Goal: Information Seeking & Learning: Check status

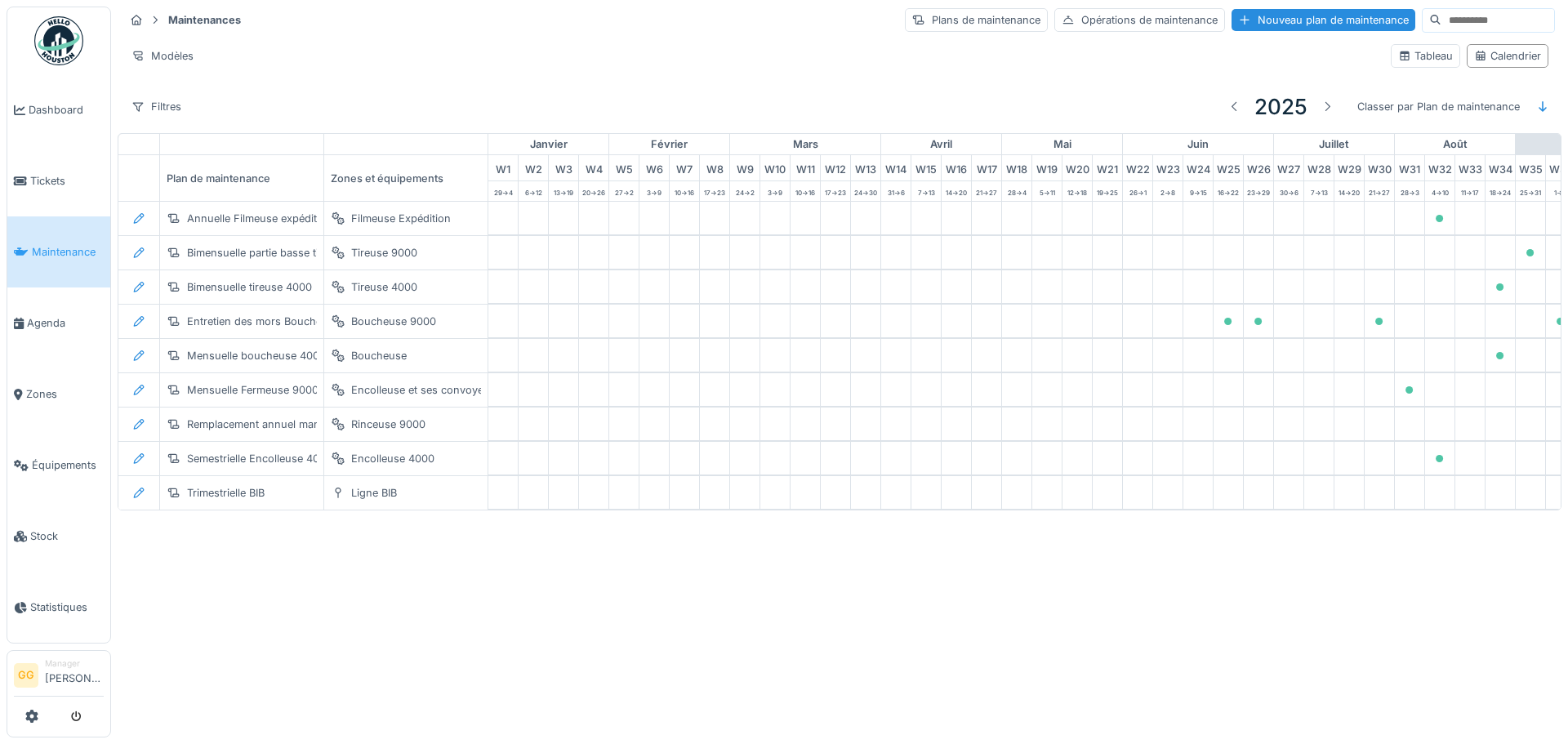
scroll to position [0, 535]
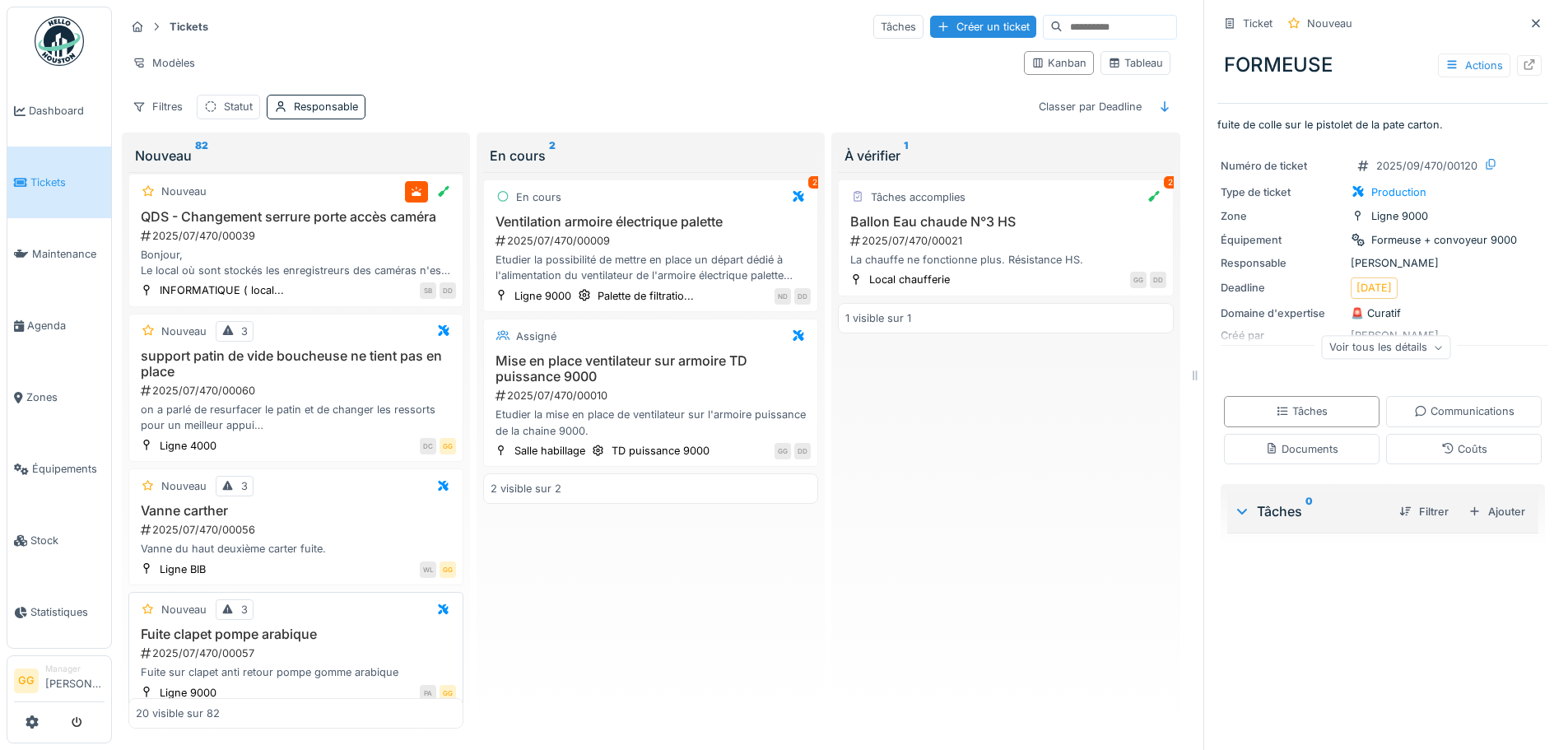
scroll to position [2274, 0]
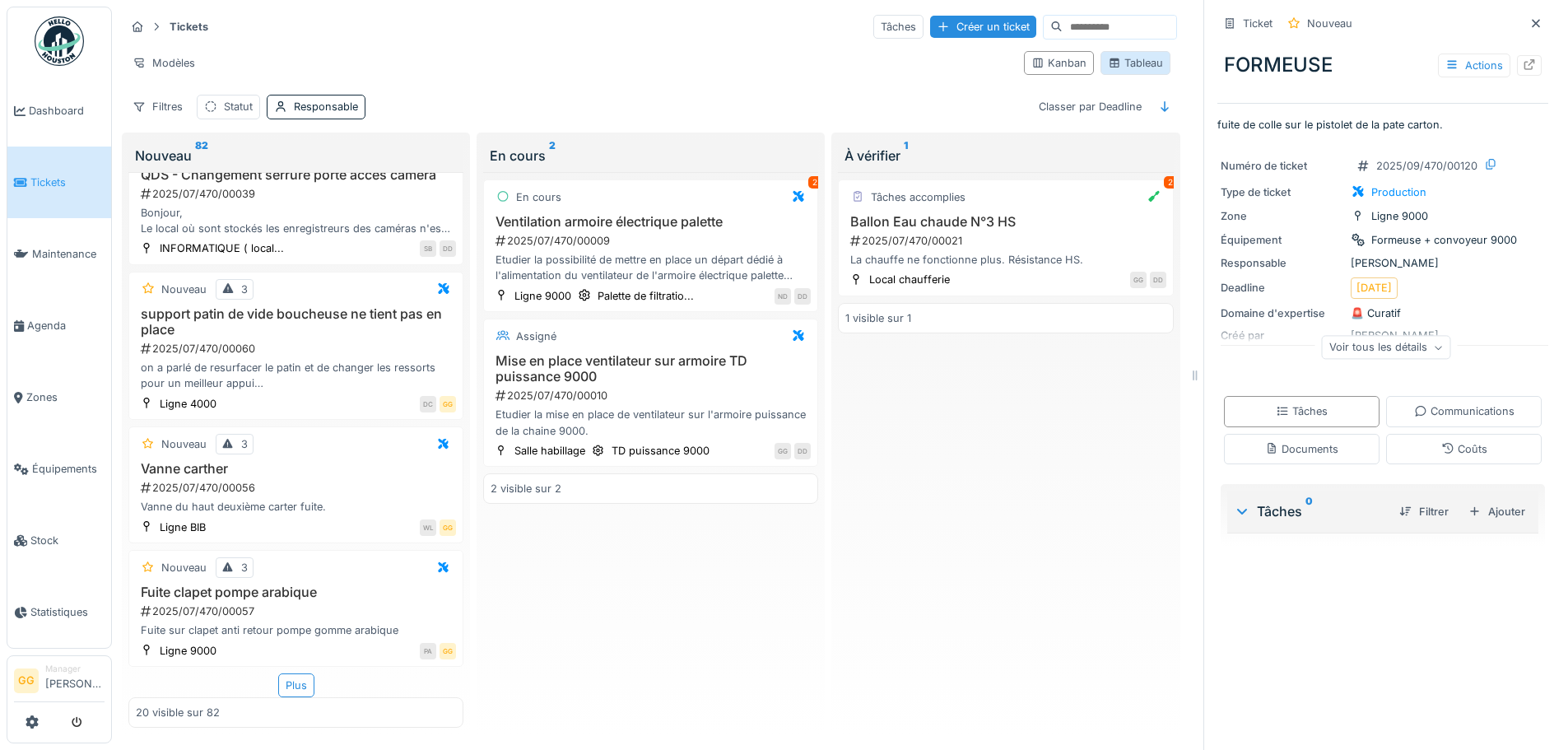
click at [1129, 56] on div "Tableau" at bounding box center [1136, 64] width 56 height 16
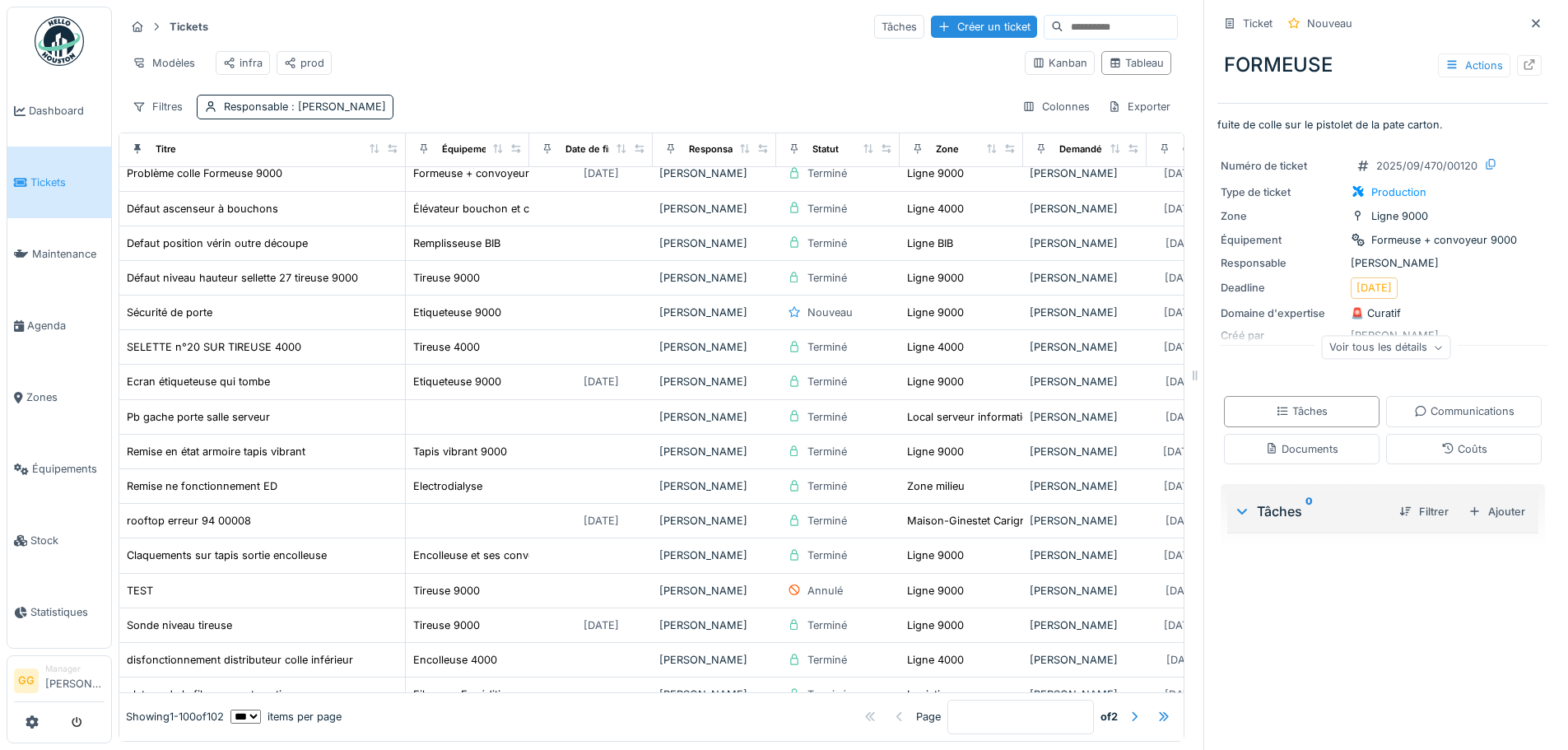
scroll to position [0, 0]
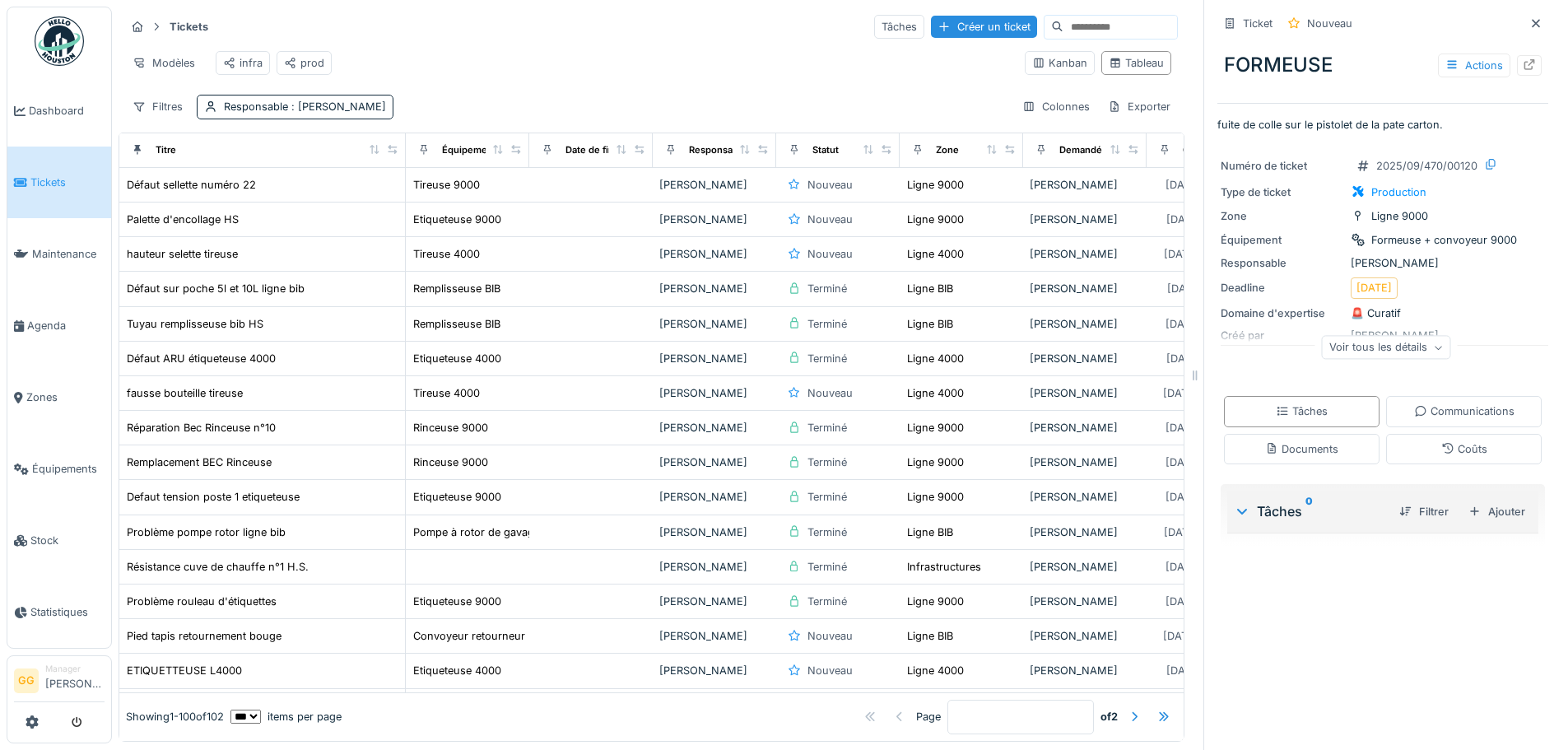
click at [710, 51] on div "Modèles infra prod" at bounding box center [568, 63] width 887 height 37
click at [82, 194] on link "Tickets" at bounding box center [59, 183] width 103 height 72
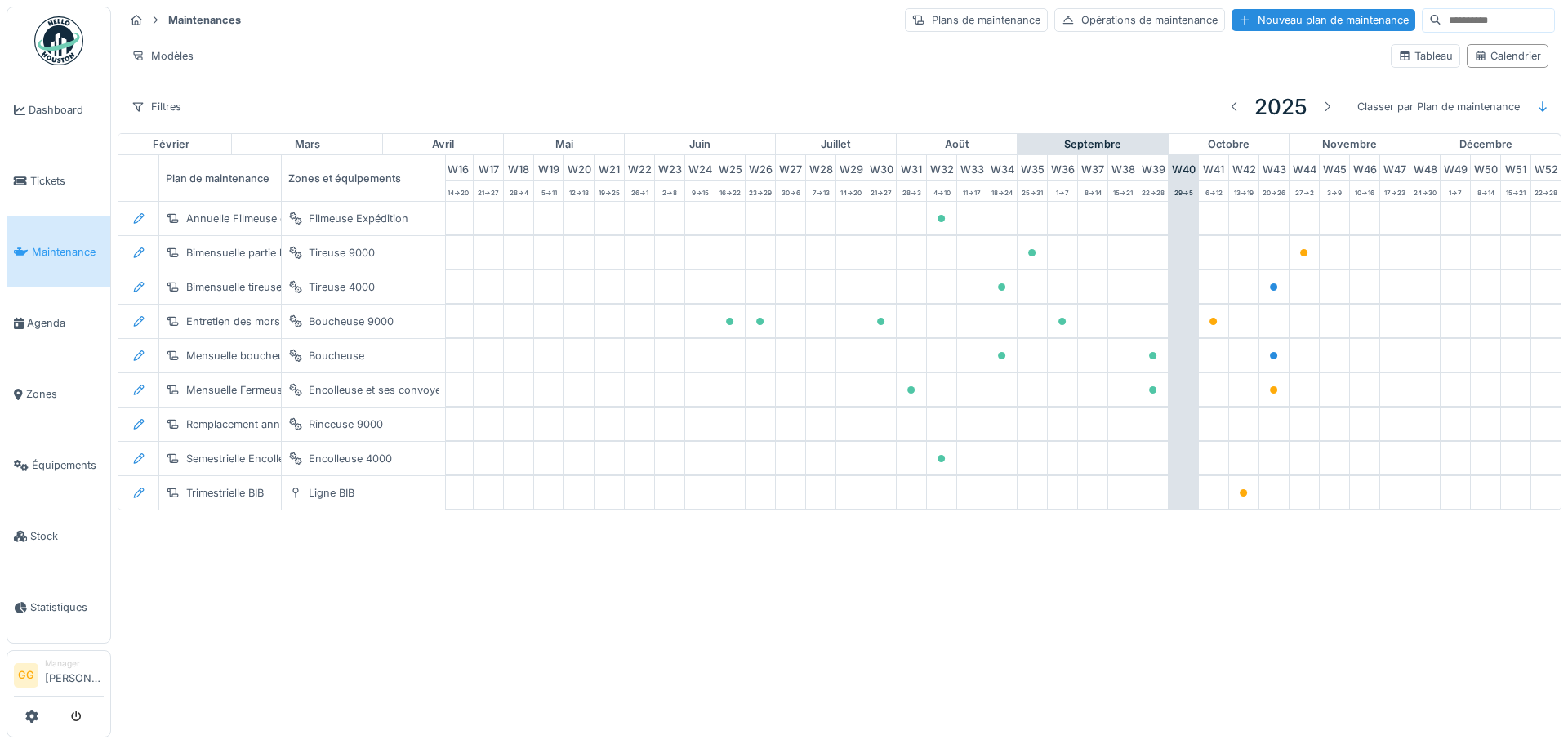
scroll to position [0, 535]
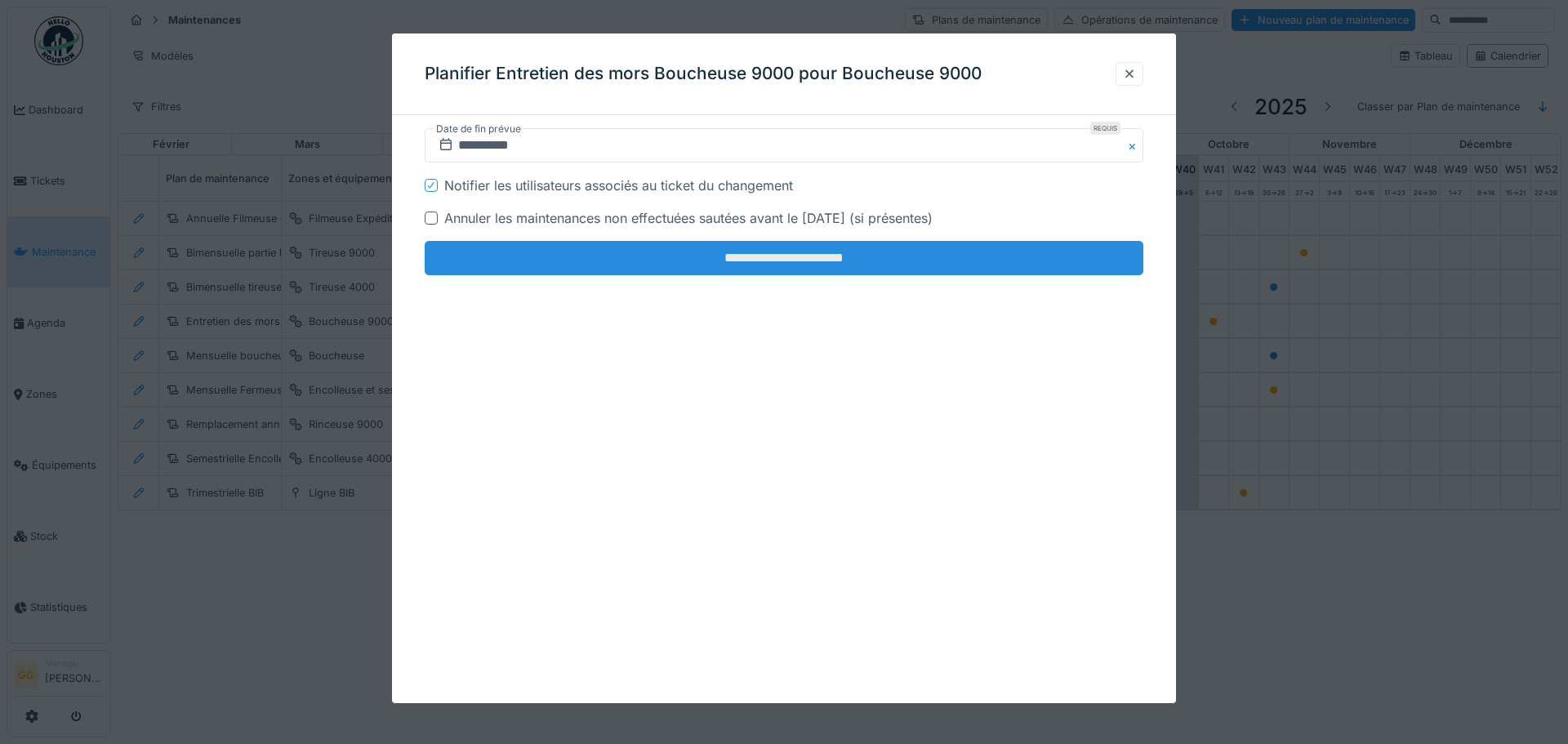
click at [753, 267] on input "**********" at bounding box center [783, 258] width 718 height 34
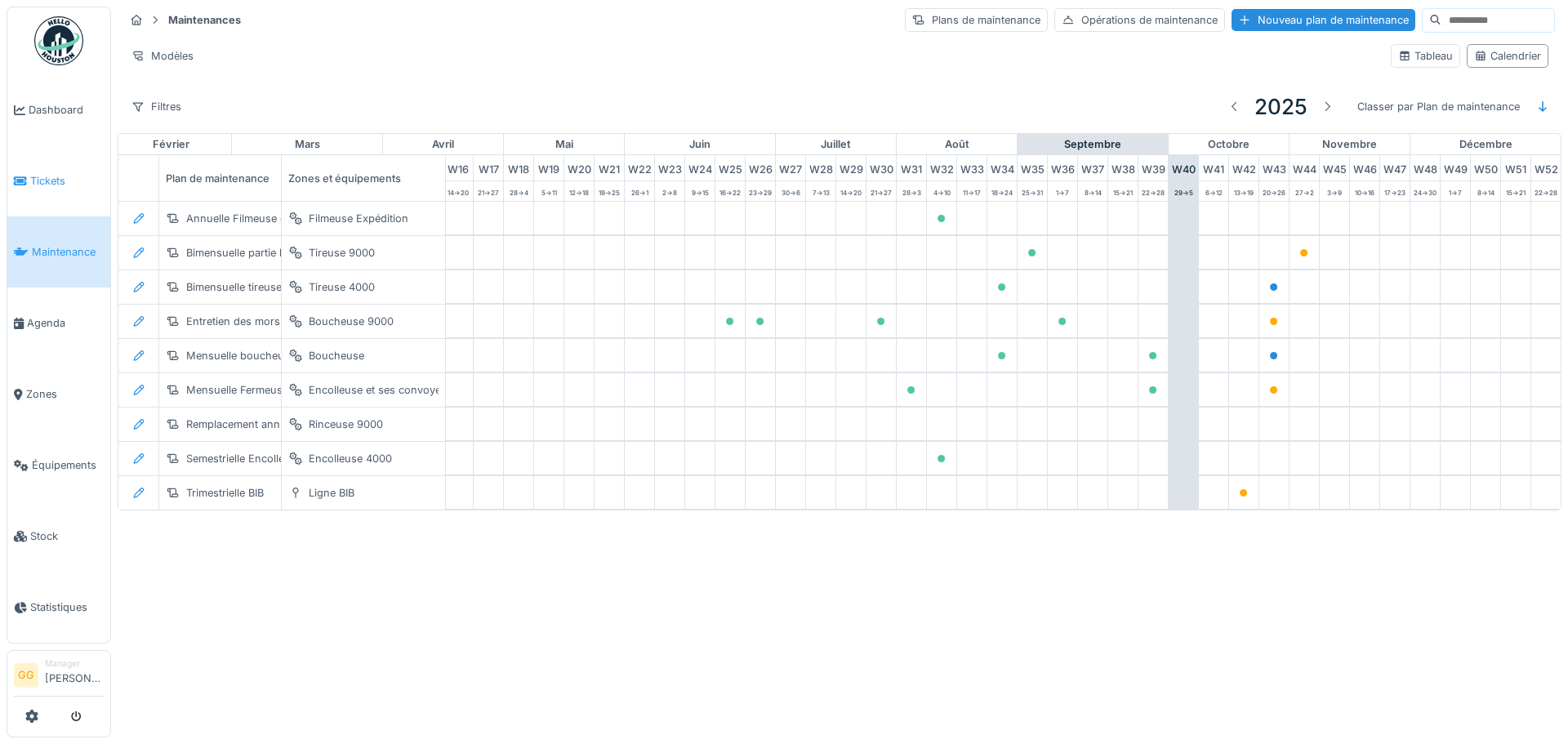
click at [60, 163] on link "Tickets" at bounding box center [58, 181] width 102 height 71
click at [47, 183] on span "Tickets" at bounding box center [67, 181] width 74 height 16
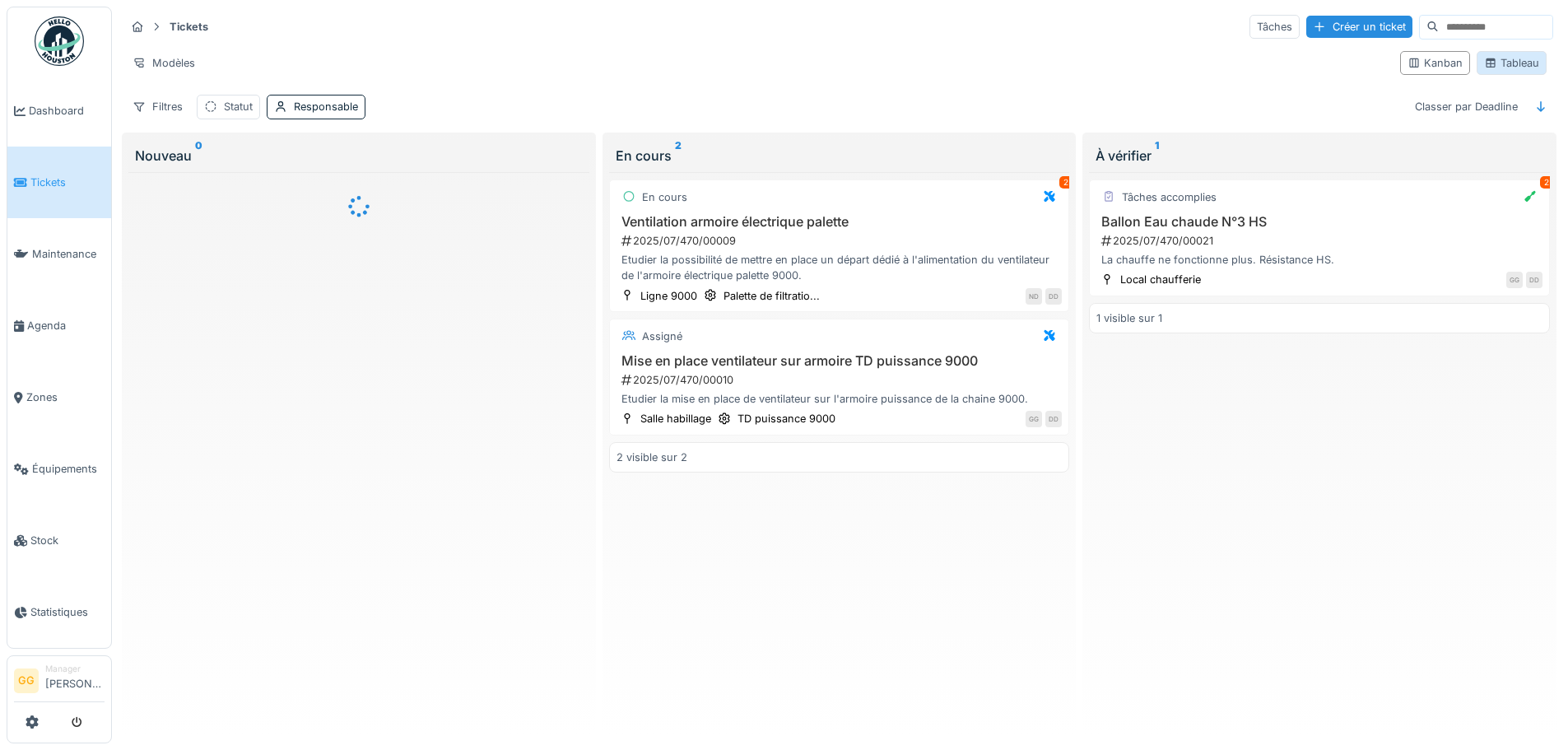
click at [1523, 64] on div "Tableau" at bounding box center [1512, 64] width 56 height 16
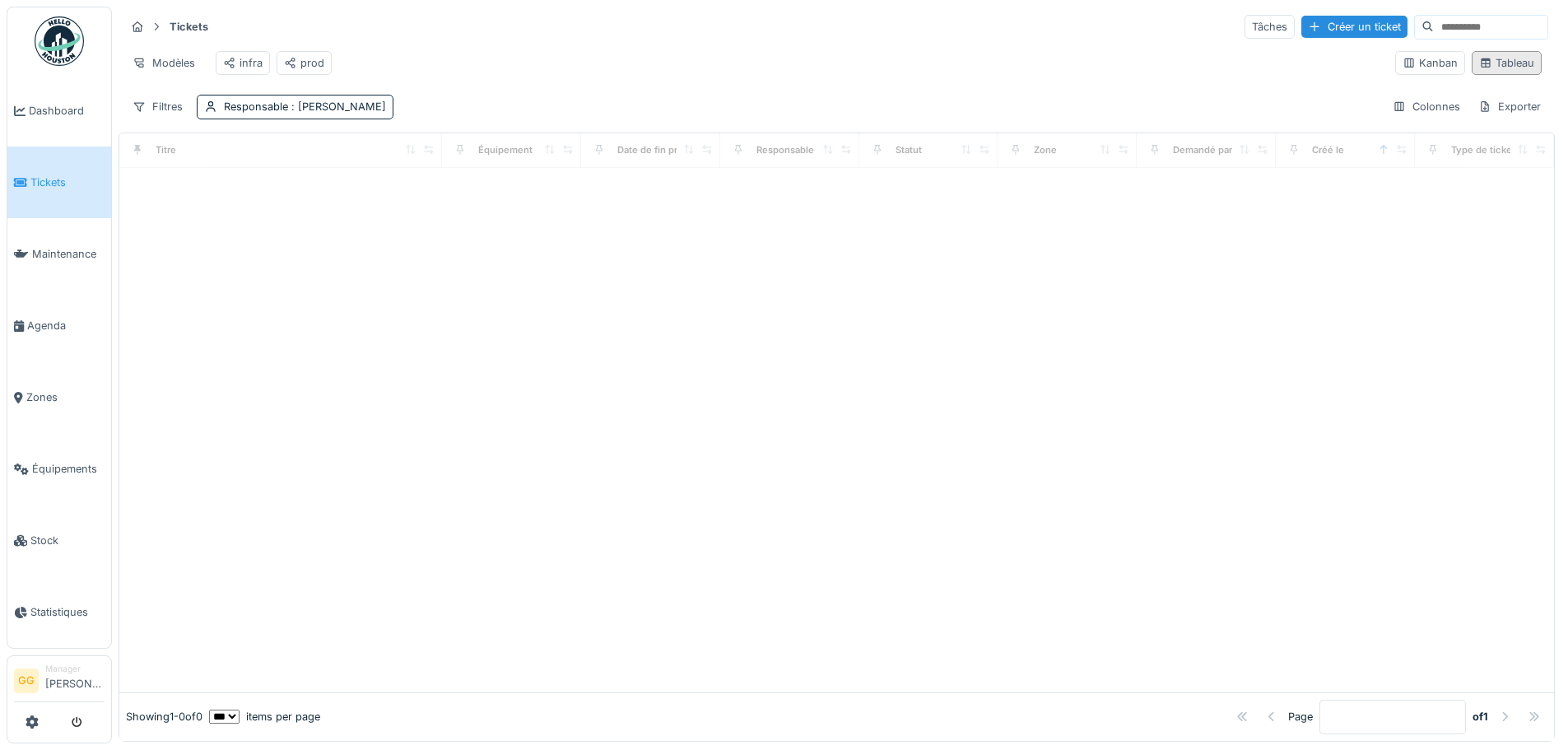
click at [1477, 57] on div "Tableau" at bounding box center [1506, 63] width 70 height 24
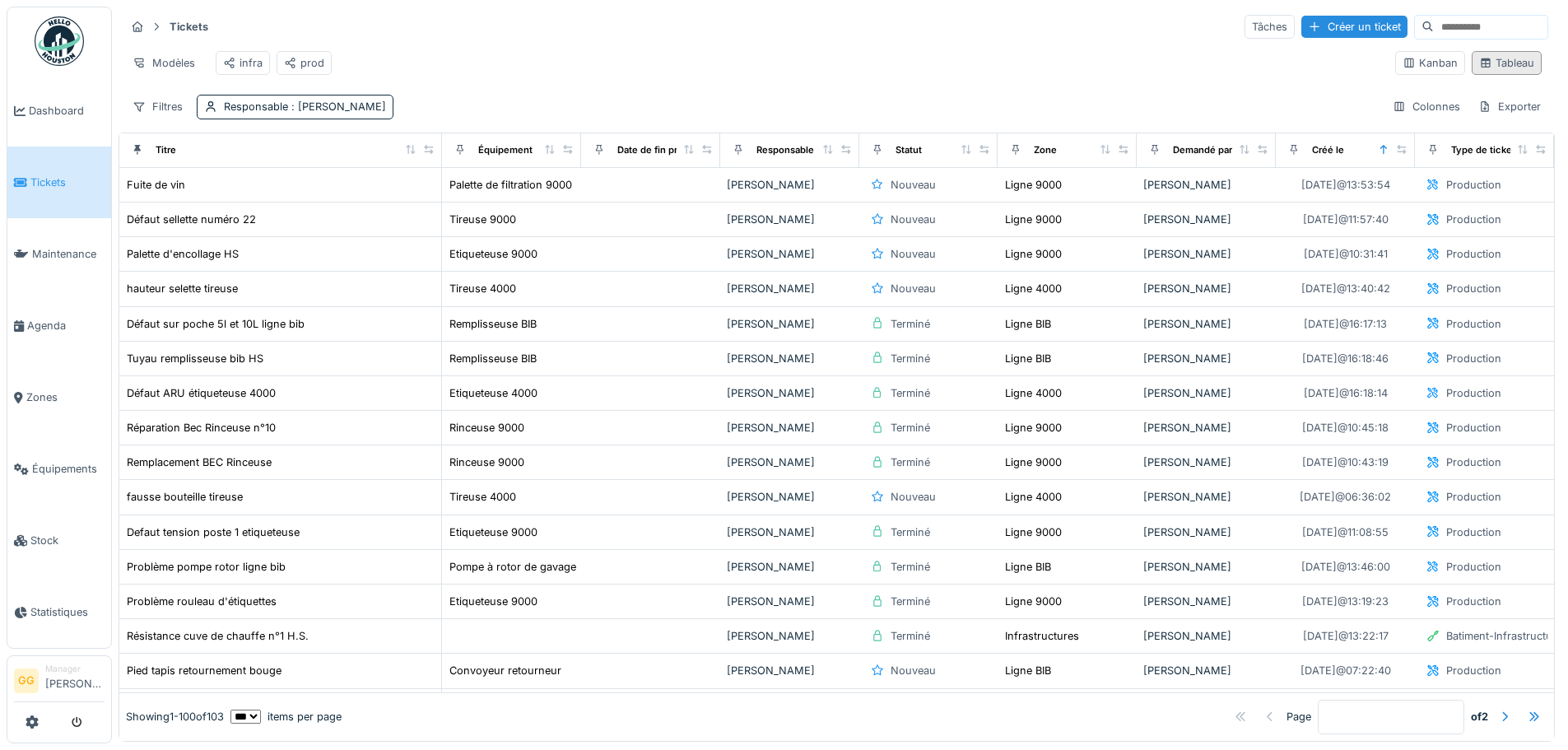
click at [1488, 66] on div "Tableau" at bounding box center [1507, 64] width 56 height 16
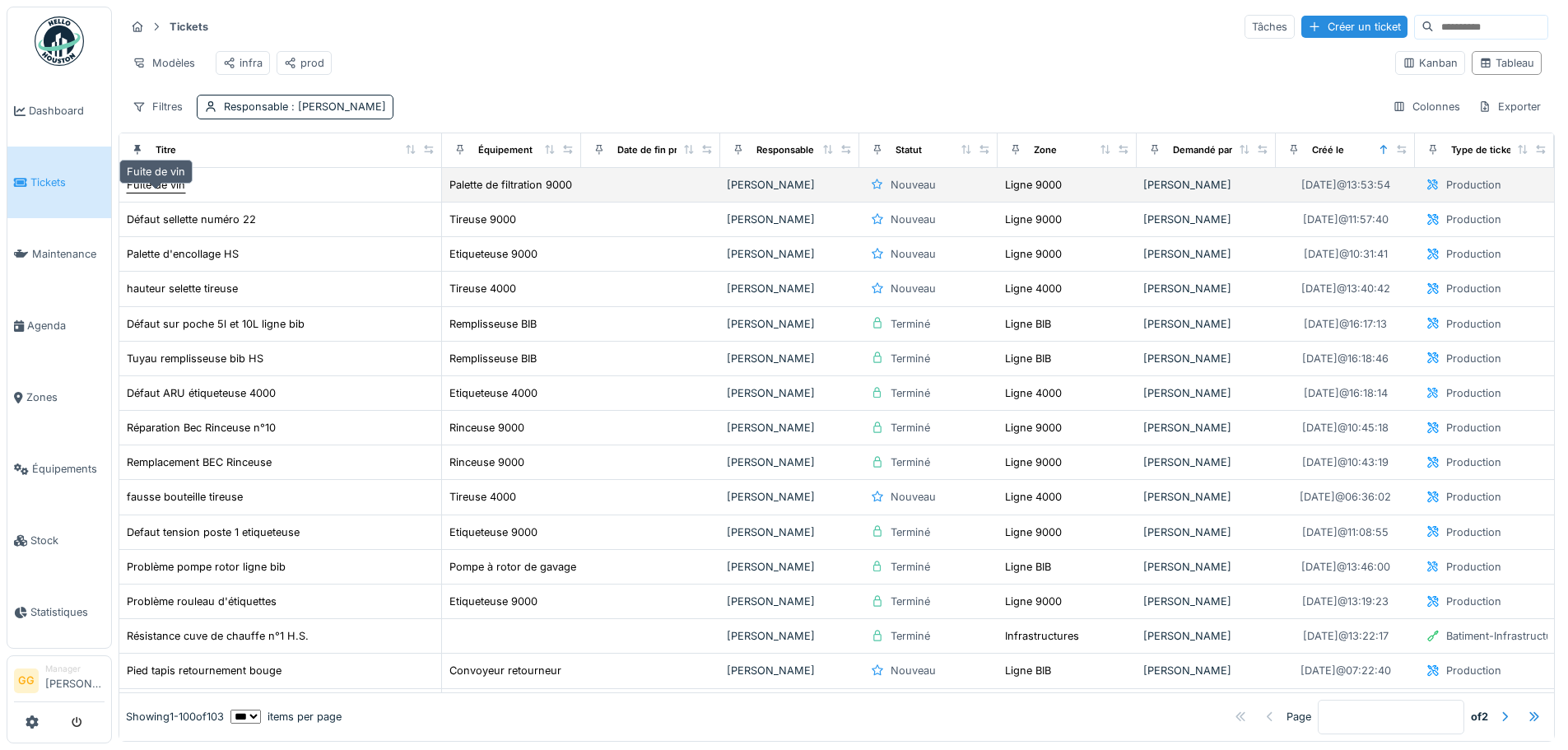
click at [157, 193] on div "Fuite de vin" at bounding box center [156, 185] width 59 height 16
